Goal: Task Accomplishment & Management: Complete application form

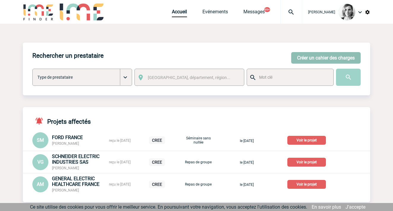
click at [318, 55] on button "Créer un cahier des charges" at bounding box center [325, 58] width 69 height 12
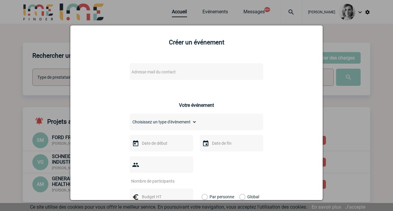
click at [168, 73] on span "Adresse mail du contact" at bounding box center [153, 72] width 44 height 5
drag, startPoint x: 163, startPoint y: 81, endPoint x: 69, endPoint y: 82, distance: 93.4
click at [69, 82] on body "[PERSON_NAME] Accueil Evénements" at bounding box center [196, 210] width 393 height 421
type input "[EMAIL_ADDRESS][DOMAIN_NAME]"
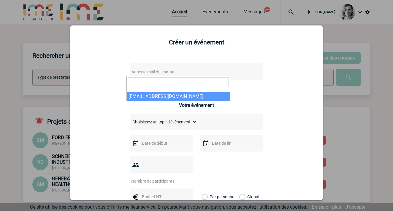
select select "129058"
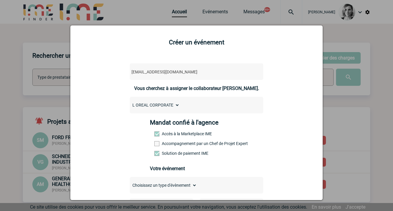
click at [174, 143] on label "Accompagnement par un Chef de Projet Expert" at bounding box center [167, 143] width 26 height 5
click at [0, 0] on input "Accompagnement par un Chef de Projet Expert" at bounding box center [0, 0] width 0 height 0
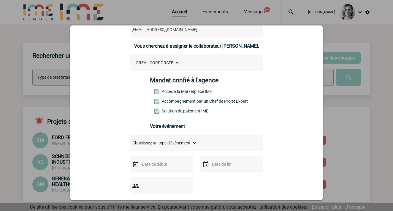
scroll to position [74, 0]
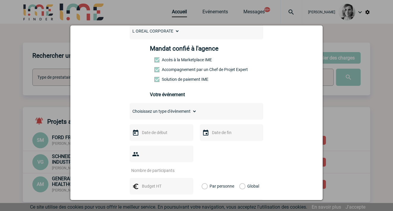
click at [160, 127] on div at bounding box center [161, 133] width 63 height 17
click at [160, 135] on input "text" at bounding box center [160, 133] width 41 height 8
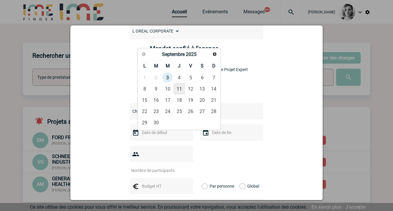
click at [179, 91] on link "11" at bounding box center [179, 89] width 11 height 11
type input "[DATE]"
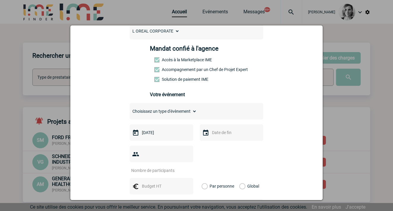
click at [157, 112] on select "Choisissez un type d'évènement Séminaire avec nuitée Séminaire sans nuitée Repa…" at bounding box center [163, 111] width 67 height 8
select select "3"
click at [130, 109] on select "Choisissez un type d'évènement Séminaire avec nuitée Séminaire sans nuitée Repa…" at bounding box center [163, 111] width 67 height 8
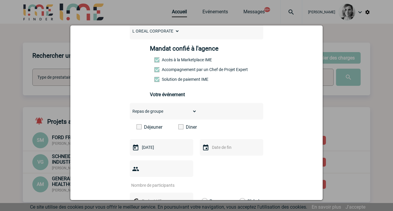
click at [178, 129] on span at bounding box center [180, 127] width 5 height 5
click at [0, 0] on input "Diner" at bounding box center [0, 0] width 0 height 0
click at [165, 182] on input "number" at bounding box center [158, 186] width 56 height 8
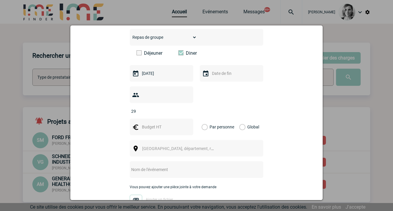
type input "29"
click at [149, 123] on input "text" at bounding box center [160, 127] width 41 height 8
type input "6000"
click at [242, 119] on div "Global" at bounding box center [248, 127] width 20 height 17
click at [239, 119] on label "Global" at bounding box center [241, 127] width 4 height 17
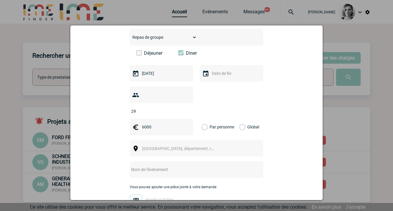
click at [0, 0] on input "Global" at bounding box center [0, 0] width 0 height 0
click at [180, 147] on span "[GEOGRAPHIC_DATA], département, région..." at bounding box center [183, 149] width 82 height 5
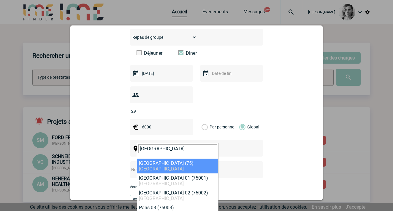
type input "[GEOGRAPHIC_DATA]"
select select "3"
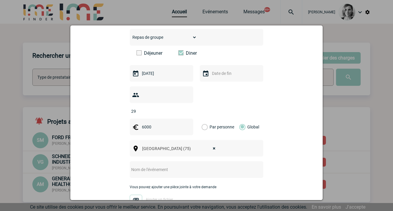
click at [151, 166] on input "text" at bounding box center [189, 170] width 118 height 8
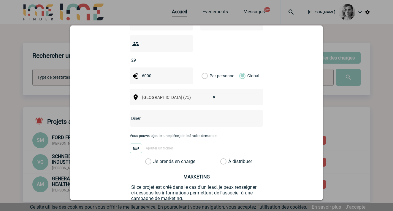
scroll to position [241, 0]
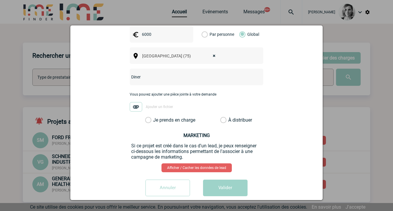
type input "Diner"
drag, startPoint x: 174, startPoint y: 114, endPoint x: 177, endPoint y: 106, distance: 8.6
click at [174, 117] on div "Je prends en charge" at bounding box center [168, 120] width 50 height 6
click at [178, 104] on div "Vous pouvez ajouter une pièce jointe à votre demande Ajouter un fichier" at bounding box center [196, 105] width 133 height 25
click at [155, 117] on label "Je prends en charge" at bounding box center [150, 120] width 10 height 6
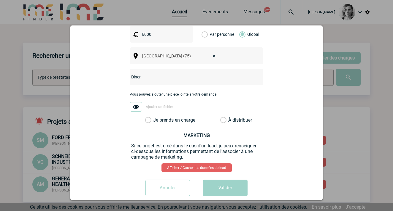
click at [0, 0] on input "Je prends en charge" at bounding box center [0, 0] width 0 height 0
click at [219, 184] on button "Valider" at bounding box center [225, 188] width 44 height 17
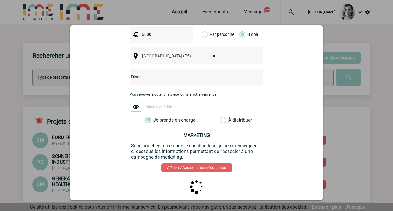
scroll to position [0, 0]
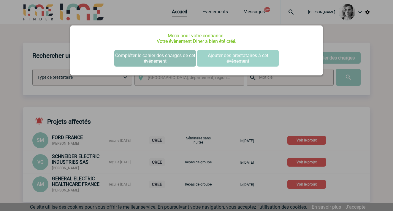
click at [149, 66] on button "Compléter le cahier des charges de cet événement" at bounding box center [155, 58] width 82 height 17
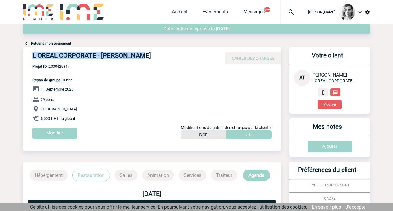
drag, startPoint x: 42, startPoint y: 53, endPoint x: 160, endPoint y: 53, distance: 118.3
click at [160, 53] on div "L OREAL CORPORATE - Assia TANEM CAHIER DES CHARGES" at bounding box center [152, 55] width 258 height 17
copy h4 "L OREAL CORPORATE - Assia TANEM"
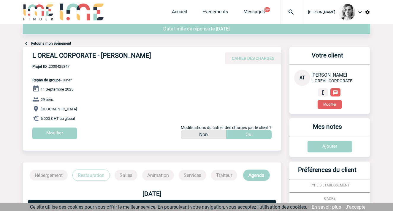
click at [59, 70] on p "Projet ID : 2000425347 Repas de groupe - Diner" at bounding box center [47, 73] width 49 height 18
click at [58, 68] on span "Projet ID : 2000425347" at bounding box center [51, 66] width 39 height 4
copy span "2000425347"
